Goal: Task Accomplishment & Management: Use online tool/utility

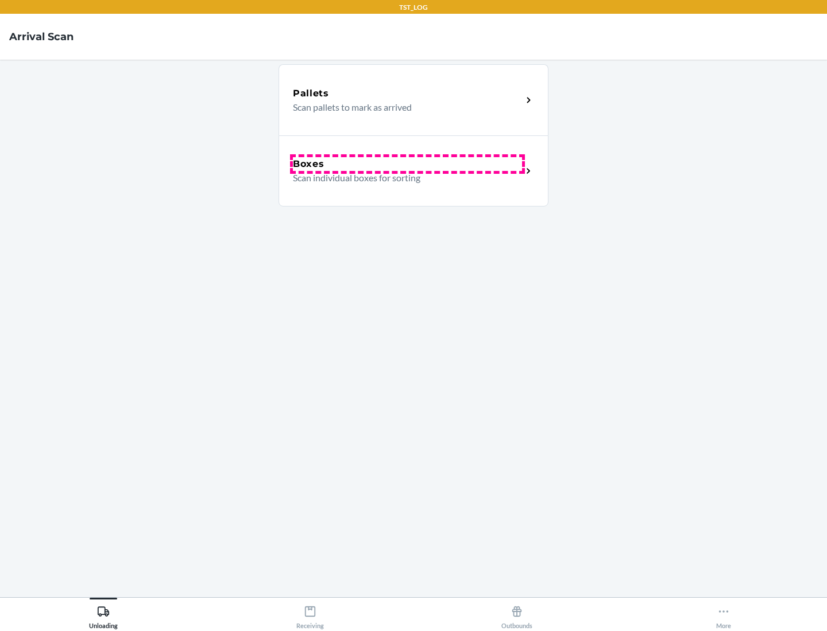
click at [407, 164] on div "Boxes" at bounding box center [407, 164] width 229 height 14
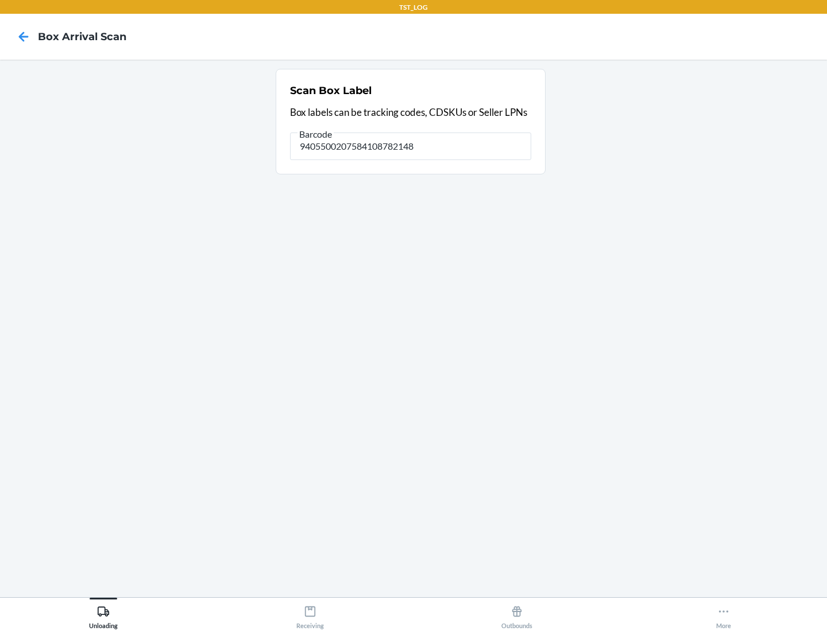
type input "9405500207584108782148"
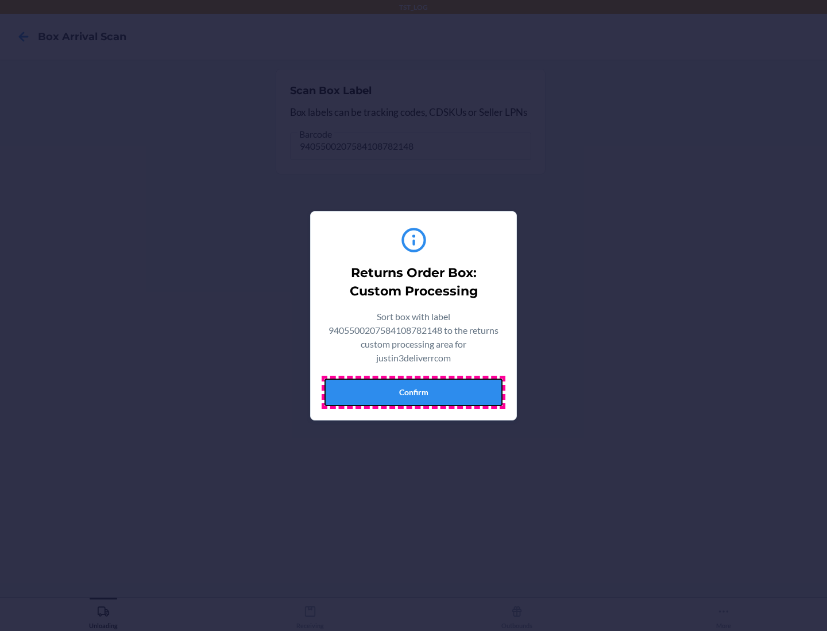
click at [413, 392] on button "Confirm" at bounding box center [413, 393] width 178 height 28
